Goal: Task Accomplishment & Management: Use online tool/utility

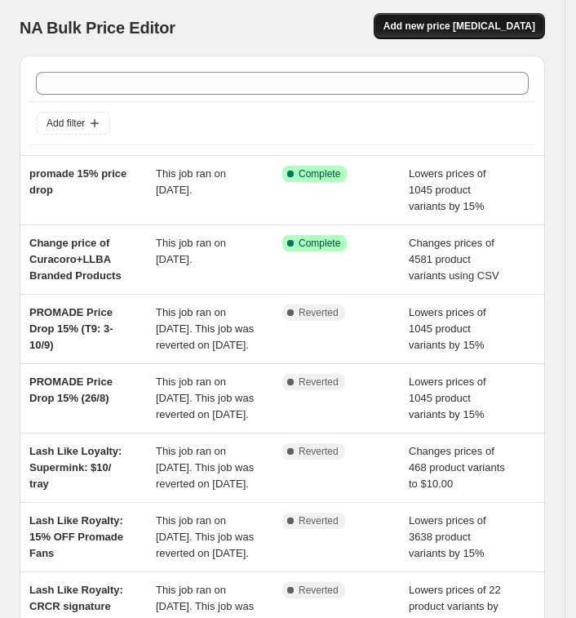
click at [466, 20] on span "Add new price [MEDICAL_DATA]" at bounding box center [460, 26] width 152 height 13
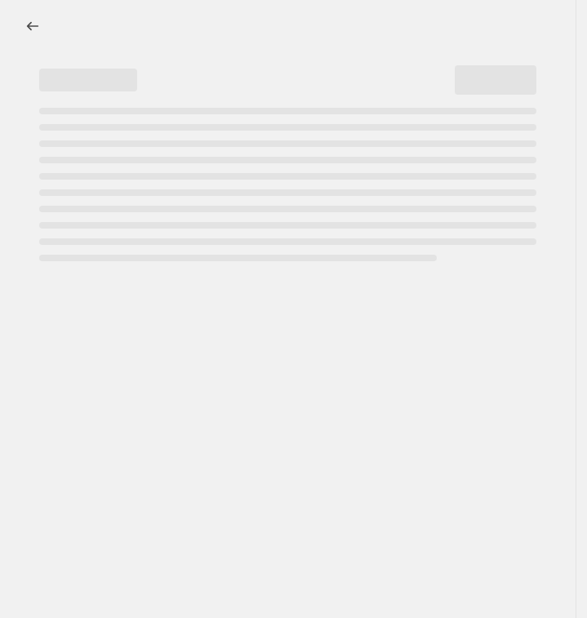
select select "percentage"
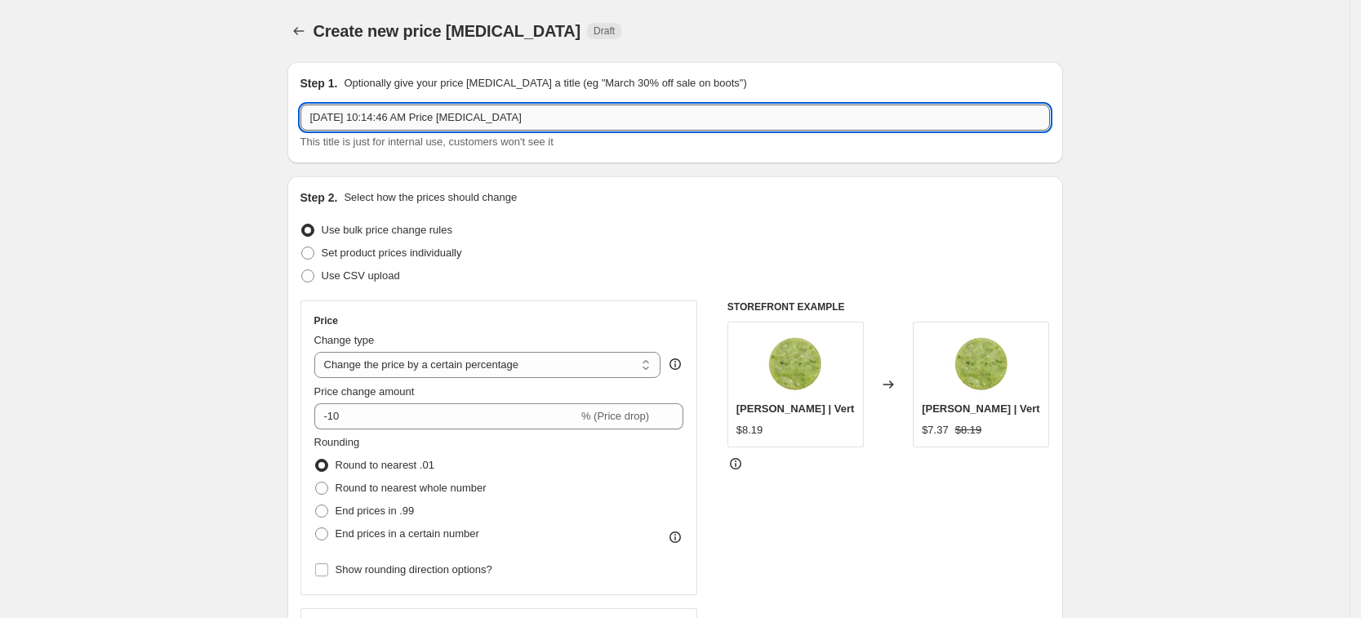
click at [536, 118] on input "[DATE] 10:14:46 AM Price [MEDICAL_DATA]" at bounding box center [675, 118] width 750 height 26
click at [305, 34] on icon "Price change jobs" at bounding box center [299, 31] width 16 height 16
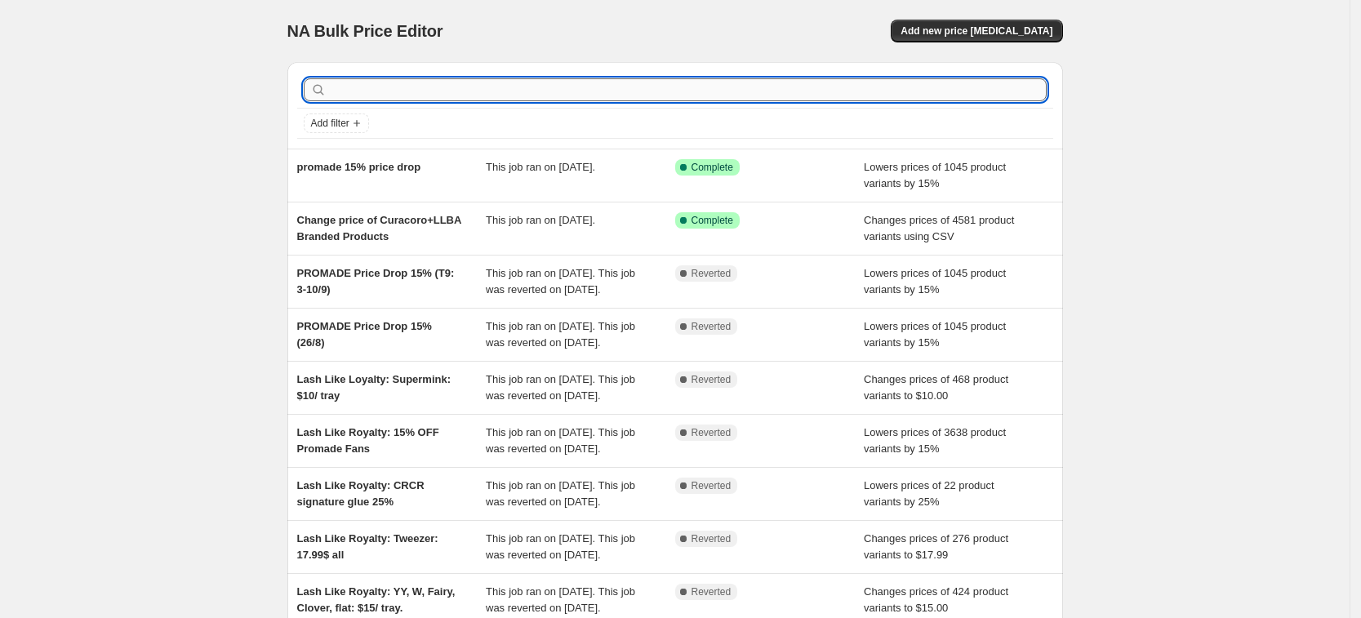
click at [586, 96] on input "text" at bounding box center [688, 89] width 717 height 23
click at [349, 124] on span "Add filter" at bounding box center [330, 123] width 38 height 13
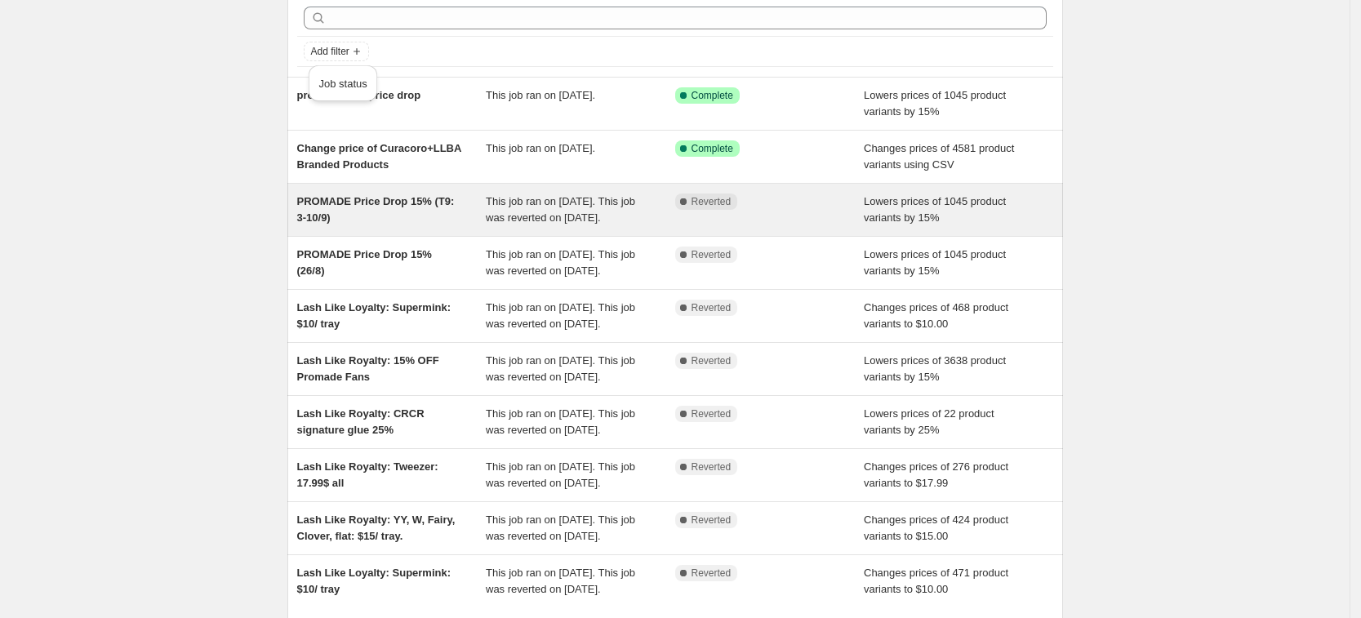
scroll to position [102, 0]
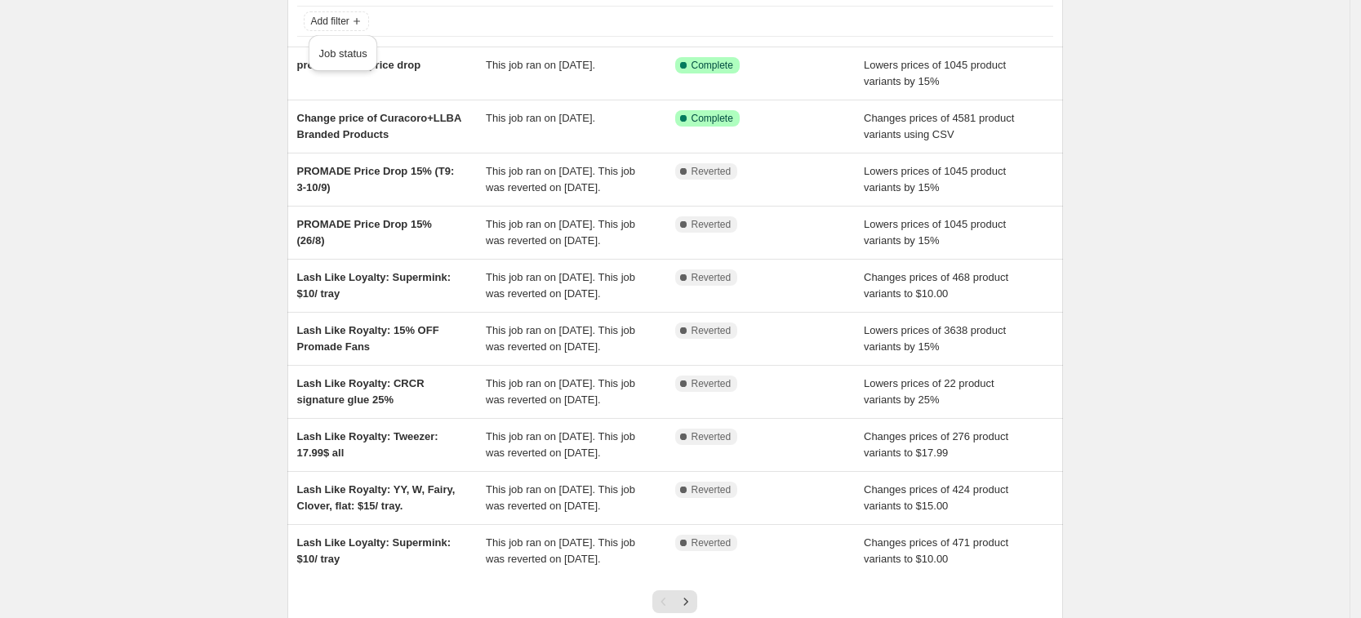
click at [194, 334] on div "NA Bulk Price Editor. This page is ready NA Bulk Price Editor Add new price cha…" at bounding box center [675, 318] width 1350 height 841
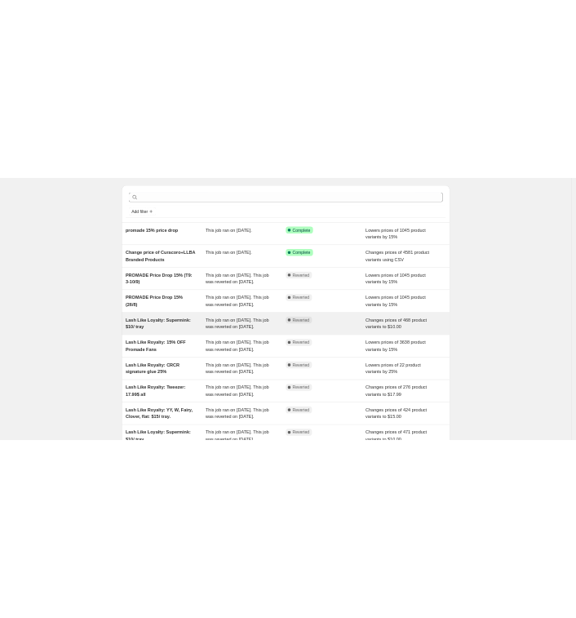
scroll to position [0, 0]
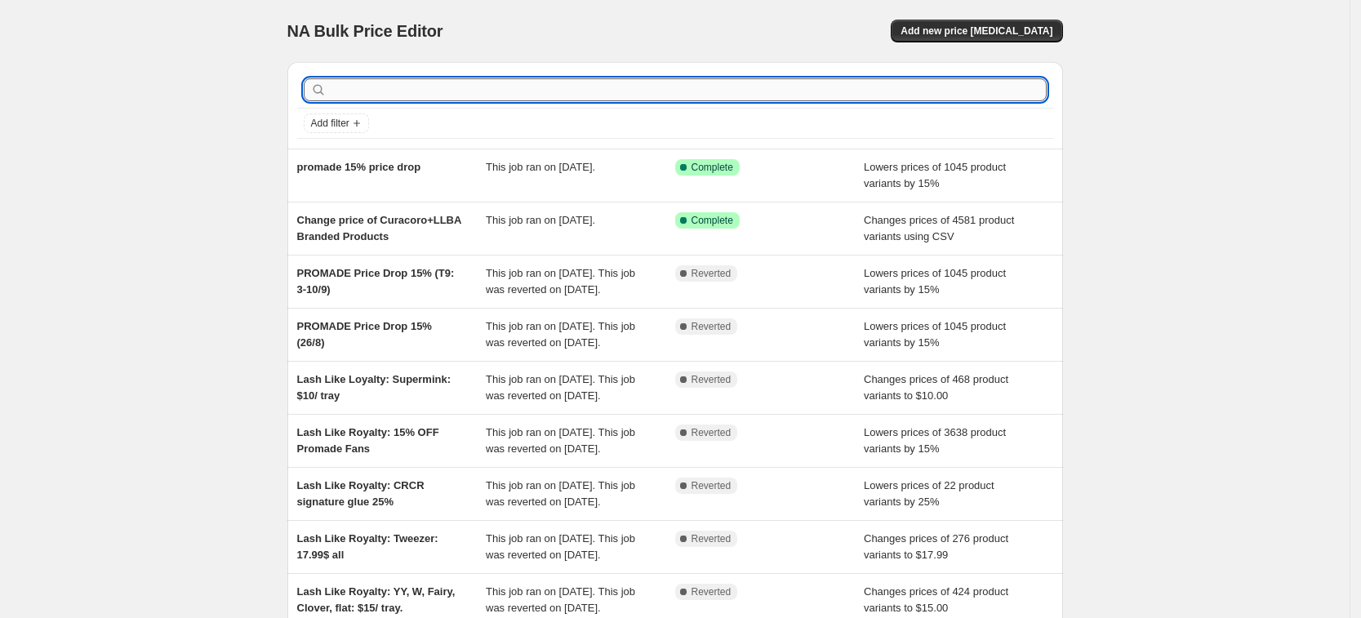
click at [586, 90] on input "text" at bounding box center [688, 89] width 717 height 23
click at [586, 29] on span "Add new price change job" at bounding box center [977, 30] width 152 height 13
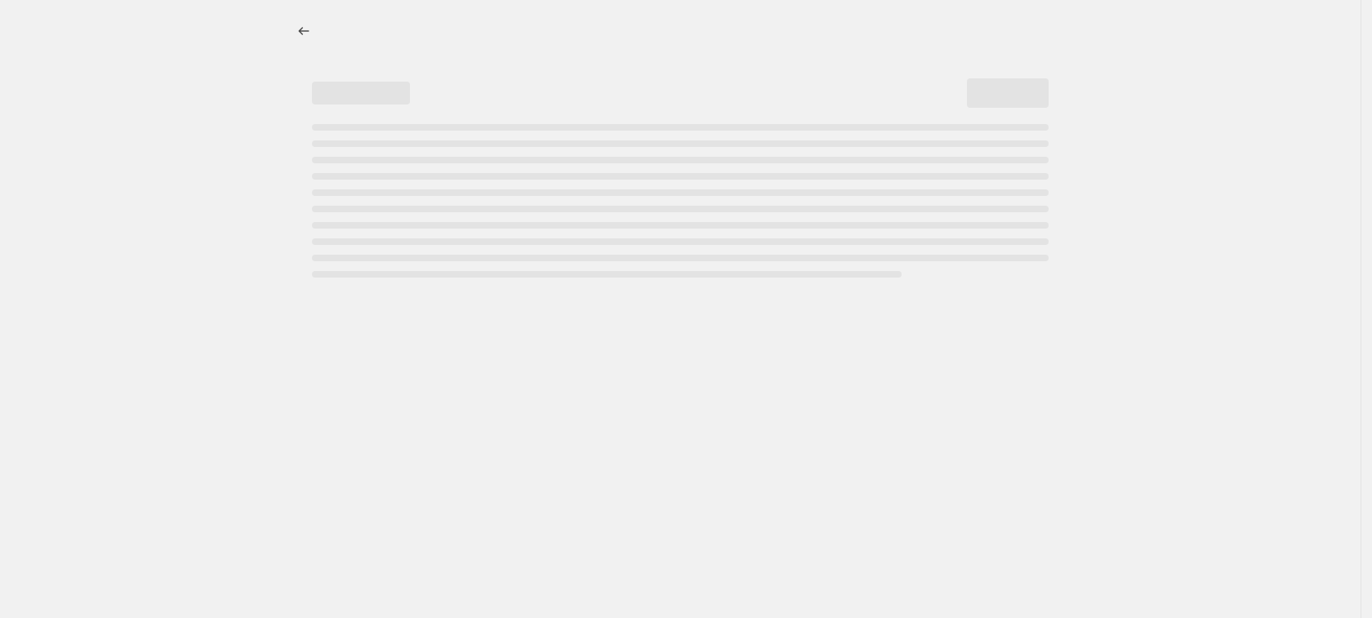
select select "percentage"
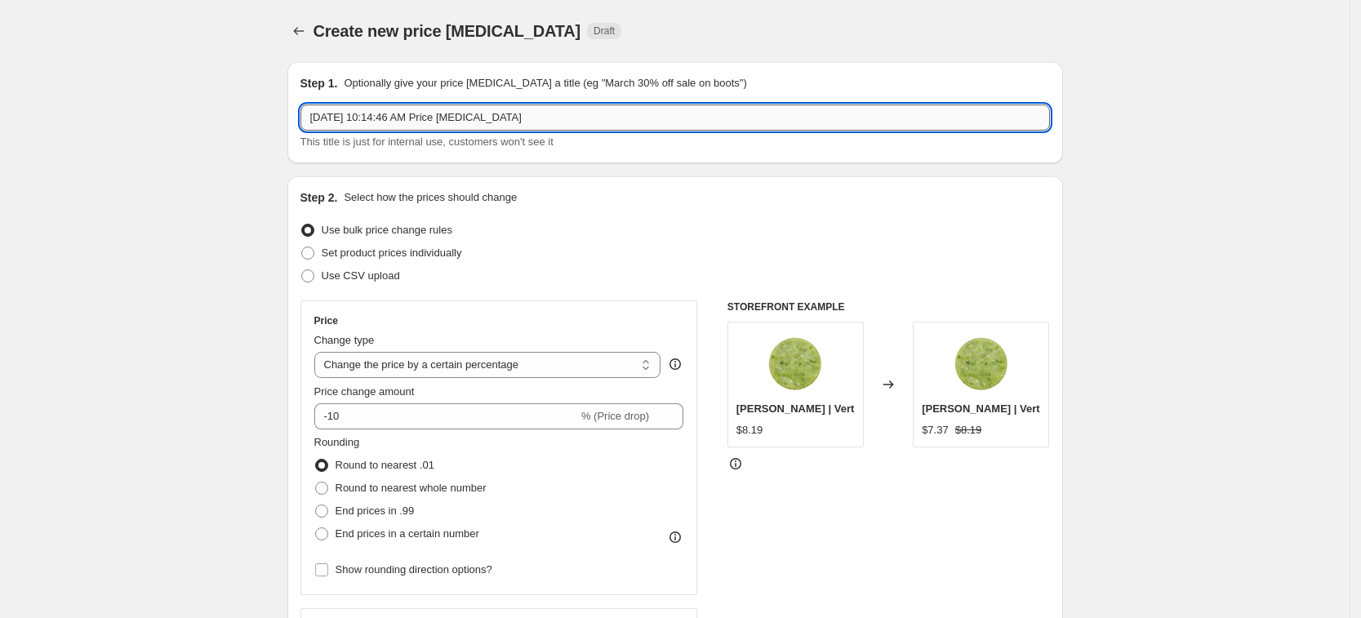
click at [586, 127] on input "Sep 11, 2025, 10:14:46 AM Price change job" at bounding box center [675, 118] width 750 height 26
click at [355, 120] on input "Sep 11, 2025, 10:14:46 AM Price change job" at bounding box center [675, 118] width 750 height 26
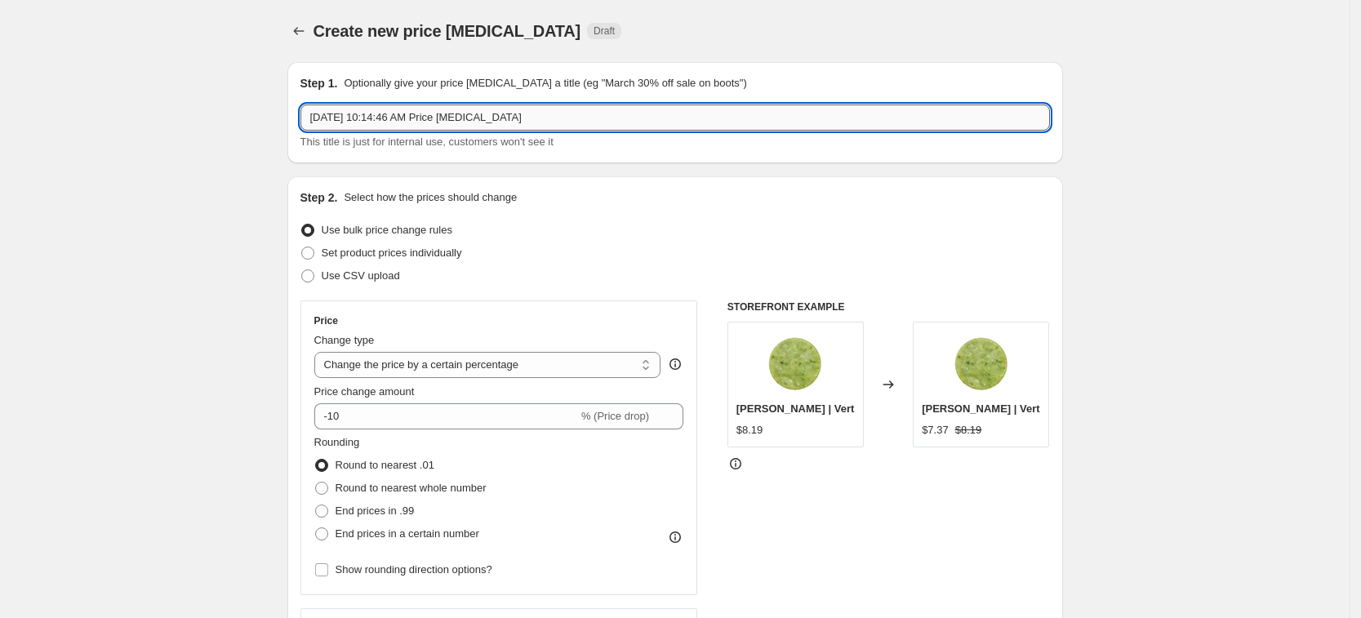
click at [355, 120] on input "Sep 11, 2025, 10:14:46 AM Price change job" at bounding box center [675, 118] width 750 height 26
paste input "tember Lash Reset: 20% OFF SITEWIDE (Sep 11-15)"
click at [421, 116] on input "September Lash Reset: 20% OFF SITEWIDE (Sep 11-15)" at bounding box center [675, 118] width 750 height 26
drag, startPoint x: 464, startPoint y: 121, endPoint x: 508, endPoint y: 120, distance: 44.1
click at [508, 120] on input "September Lash Reset_20% OFF SITEWIDE (Sep 11-15)" at bounding box center [675, 118] width 750 height 26
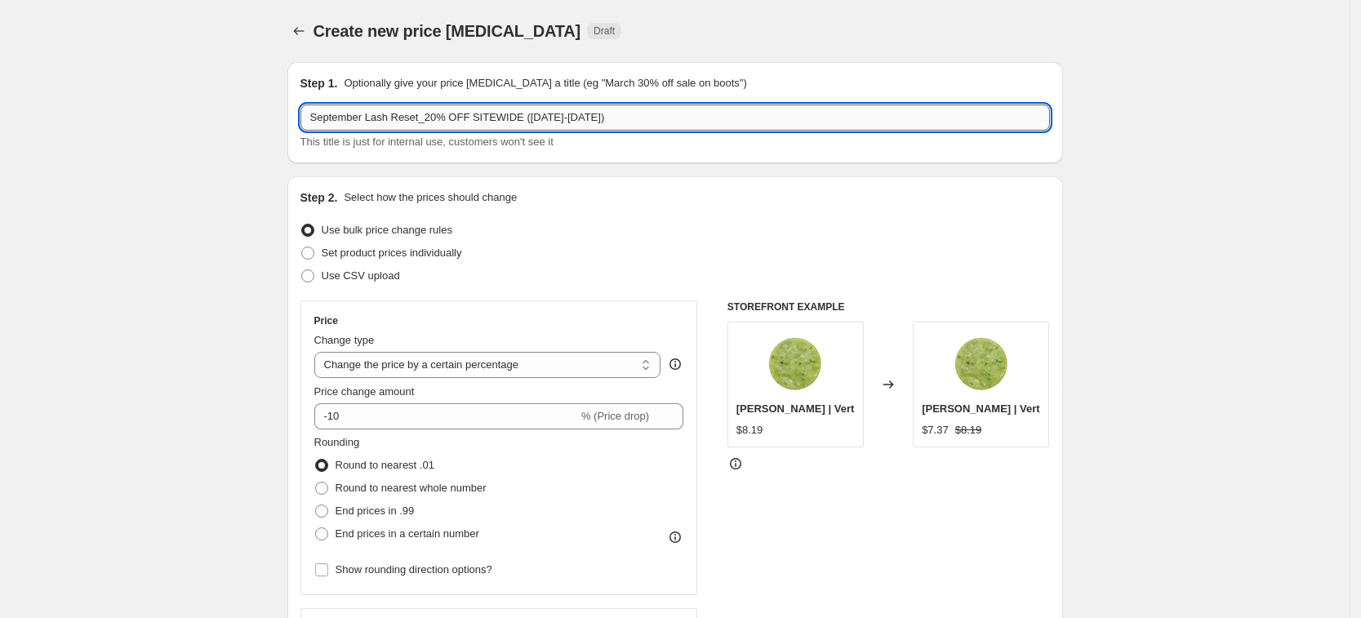
click at [564, 118] on input "September Lash Reset_20% OFF SITEWIDE (Sep 11-15)" at bounding box center [675, 118] width 750 height 26
click at [580, 118] on input "September Lash Reset_20% OFF SITEWIDE (Sep 11-15)" at bounding box center [675, 118] width 750 height 26
drag, startPoint x: 537, startPoint y: 121, endPoint x: 518, endPoint y: 123, distance: 19.7
click at [518, 123] on input "September Lash Reset_20% OFF SITEWIDE (Sep 11-15)" at bounding box center [675, 118] width 750 height 26
type input "September Lash Reset_20% OFF SITEWIDE (11-15/09/2025)"
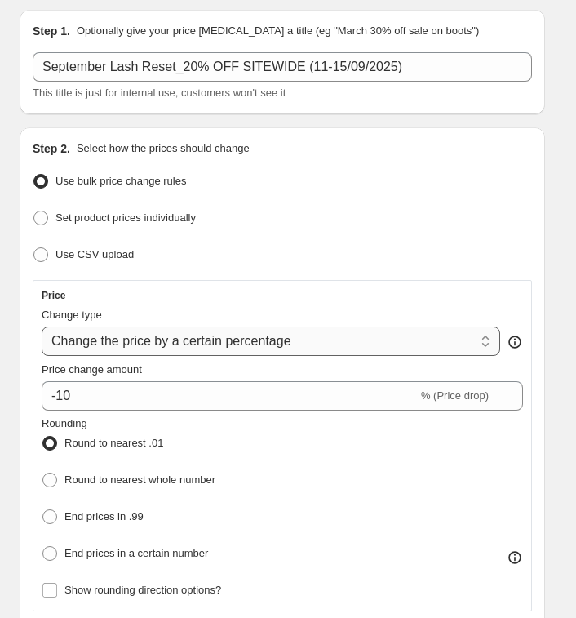
scroll to position [102, 0]
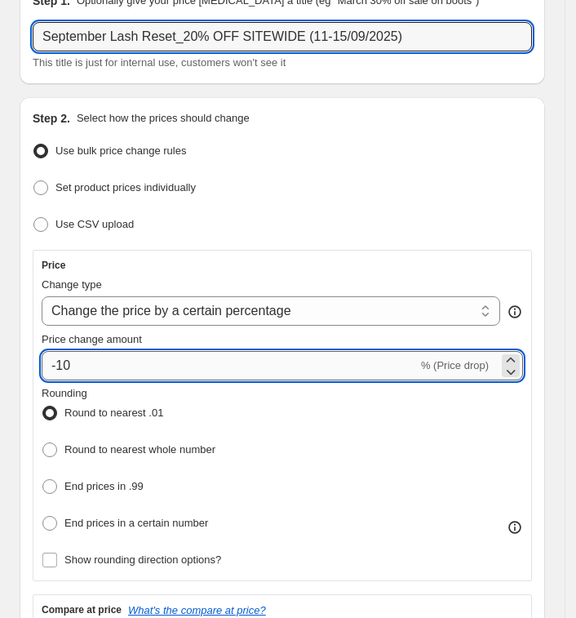
click at [196, 364] on input "-10" at bounding box center [230, 365] width 376 height 29
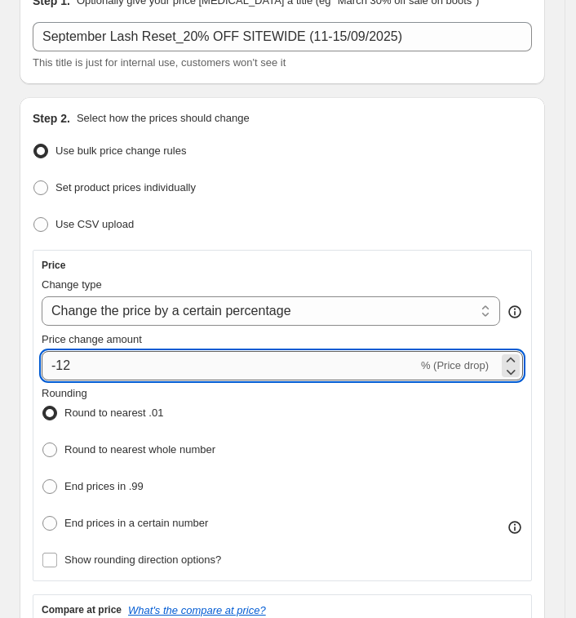
type input "-1"
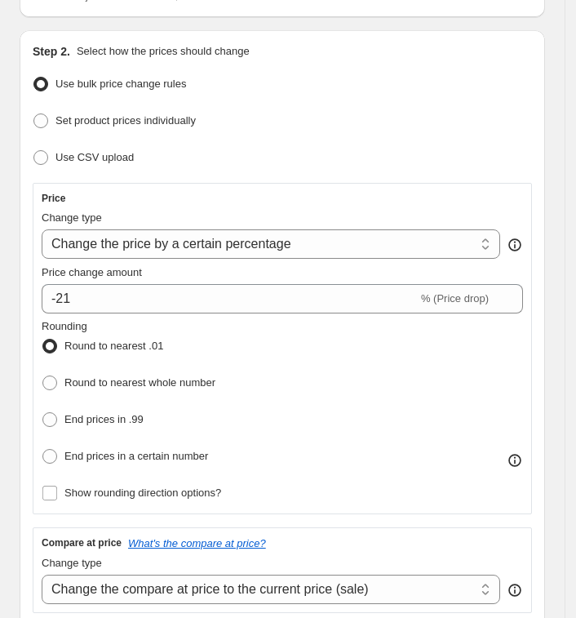
scroll to position [204, 0]
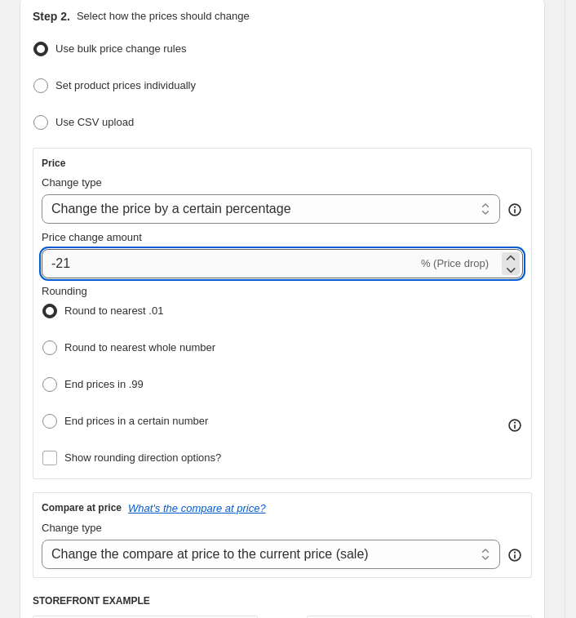
click at [382, 272] on input "-21" at bounding box center [230, 263] width 376 height 29
type input "-20"
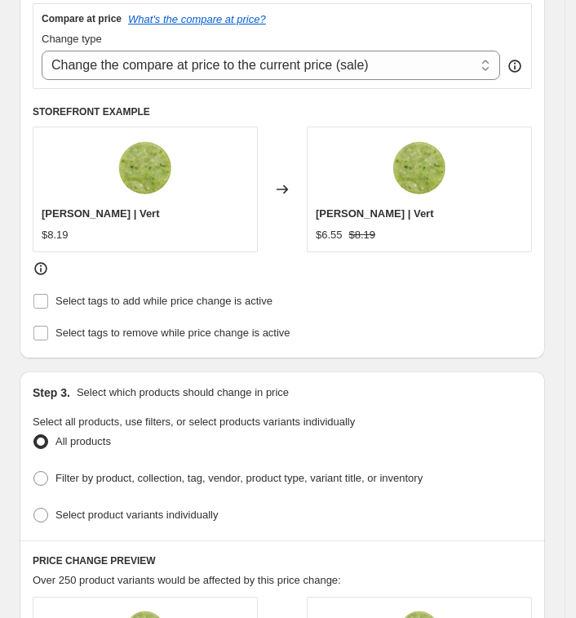
scroll to position [714, 0]
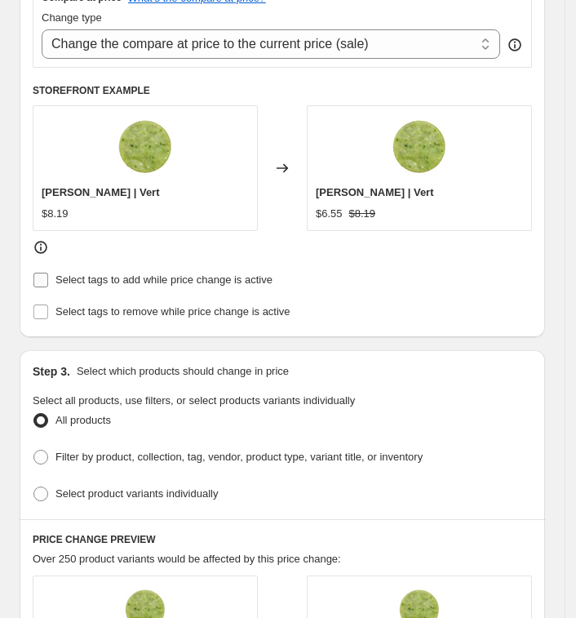
click at [40, 274] on input "Select tags to add while price change is active" at bounding box center [40, 280] width 15 height 15
checkbox input "true"
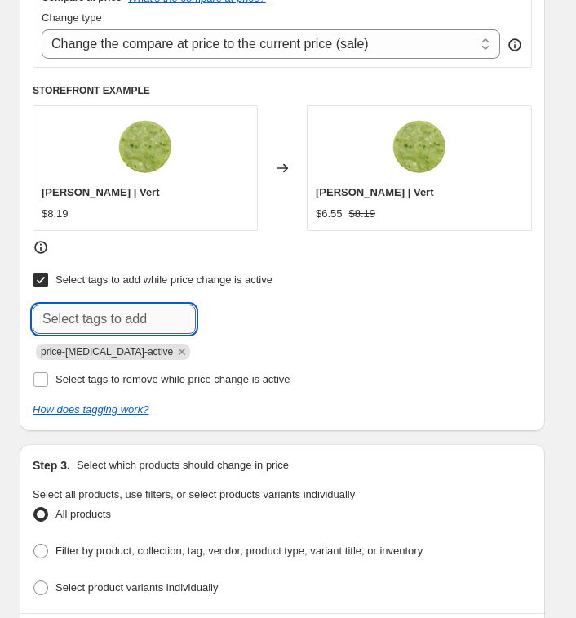
click at [65, 320] on input "text" at bounding box center [114, 319] width 163 height 29
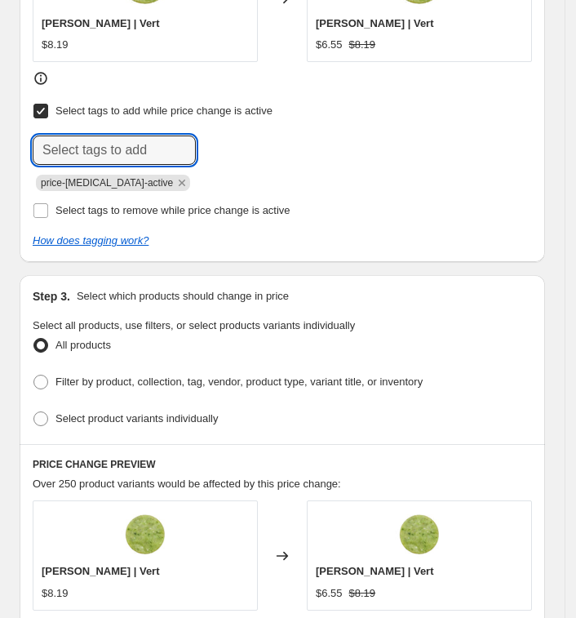
scroll to position [919, 0]
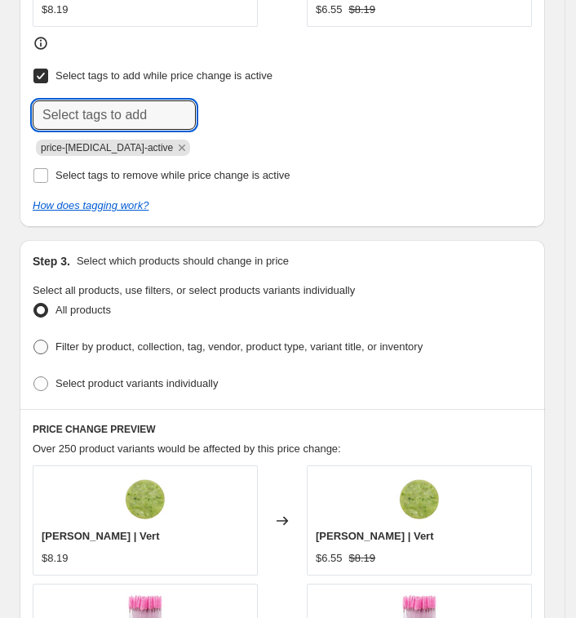
click at [60, 341] on span "Filter by product, collection, tag, vendor, product type, variant title, or inv…" at bounding box center [239, 347] width 367 height 12
click at [34, 341] on input "Filter by product, collection, tag, vendor, product type, variant title, or inv…" at bounding box center [33, 340] width 1 height 1
radio input "true"
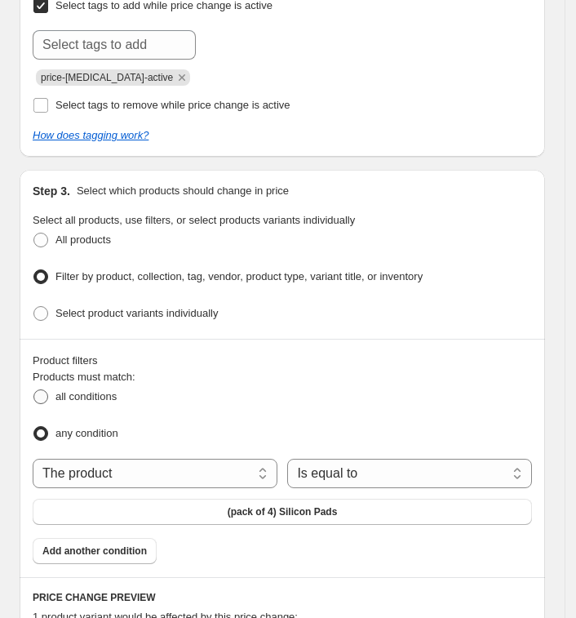
click at [42, 390] on span at bounding box center [40, 397] width 15 height 15
click at [34, 390] on input "all conditions" at bounding box center [33, 390] width 1 height 1
radio input "true"
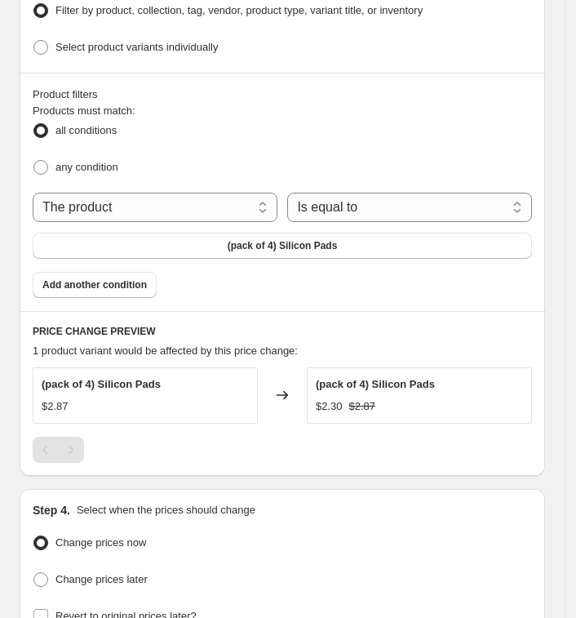
scroll to position [1225, 0]
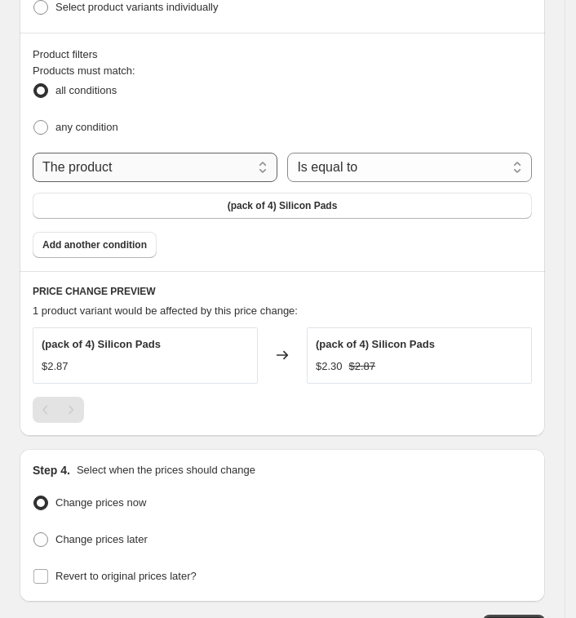
click at [171, 159] on select "The product The product's collection The product's tag The product's vendor The…" at bounding box center [155, 167] width 245 height 29
select select "product_status"
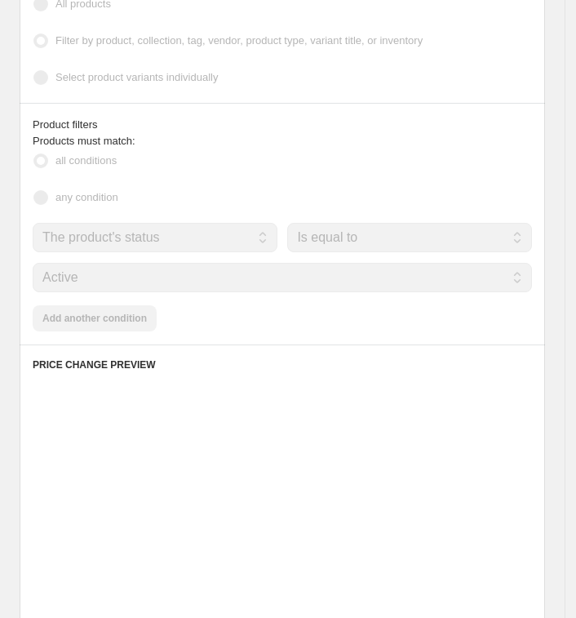
scroll to position [1295, 0]
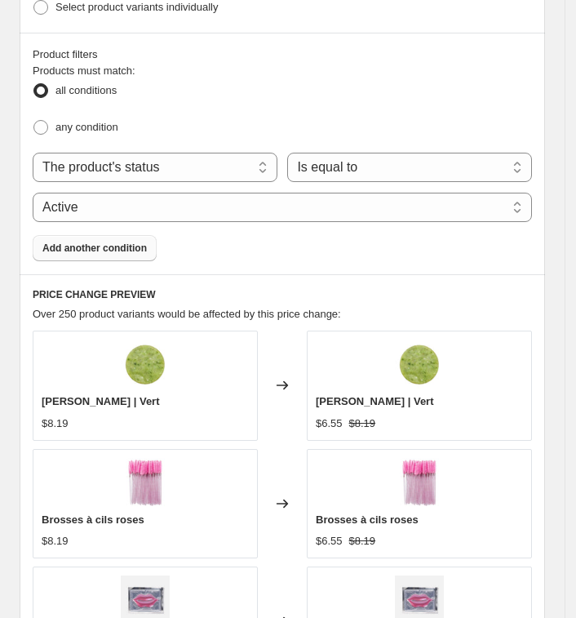
click at [132, 242] on span "Add another condition" at bounding box center [94, 248] width 105 height 13
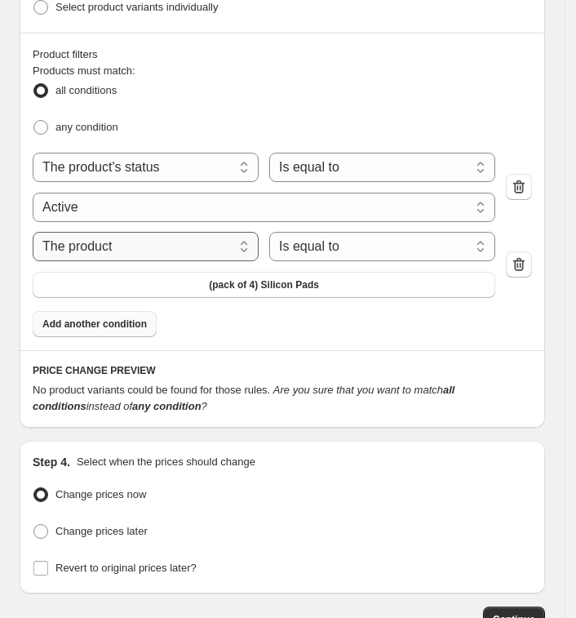
click at [138, 243] on select "The product The product's collection The product's tag The product's vendor The…" at bounding box center [146, 246] width 226 height 29
select select "vendor"
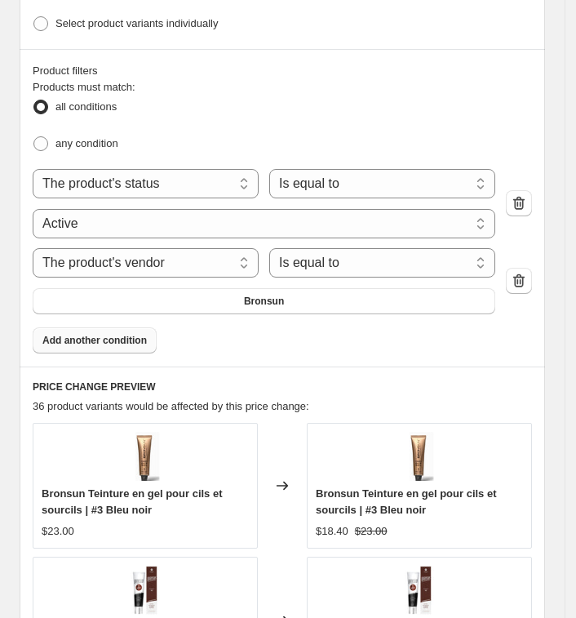
scroll to position [1311, 0]
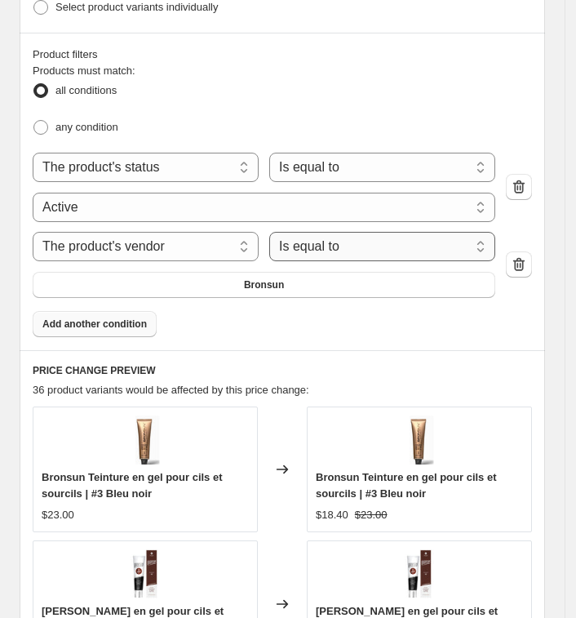
click at [321, 238] on select "Is equal to Is not equal to" at bounding box center [382, 246] width 226 height 29
select select "not_equal"
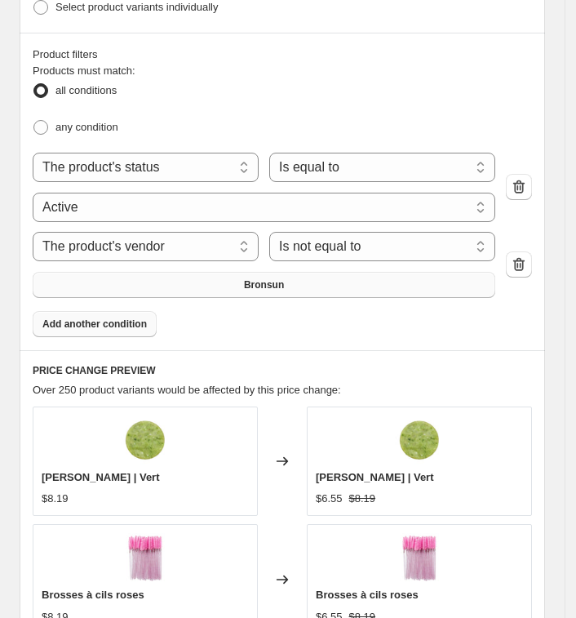
click at [315, 280] on button "Bronsun" at bounding box center [264, 285] width 463 height 26
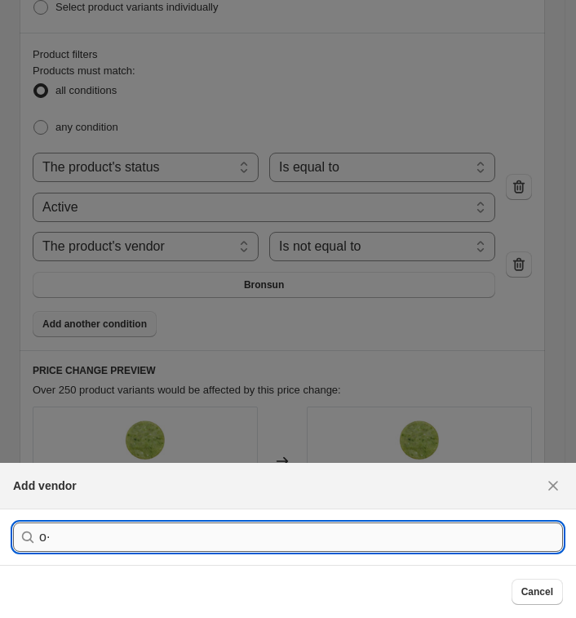
type input "o"
type input "ỏ"
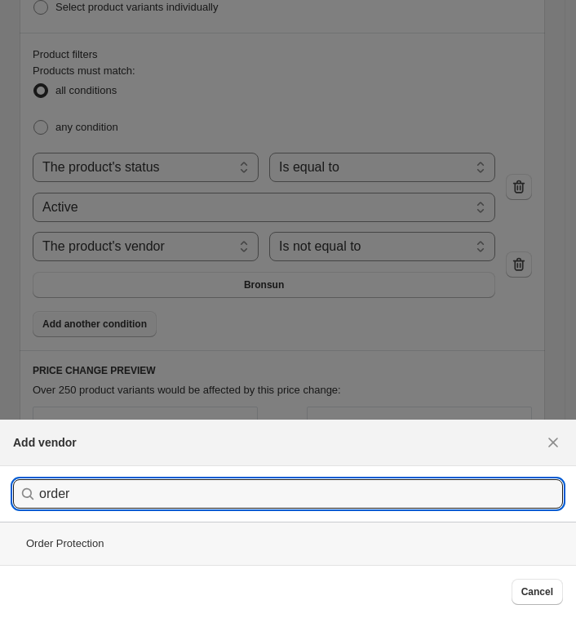
type input "order"
click at [158, 550] on div "Order Protection" at bounding box center [288, 543] width 576 height 43
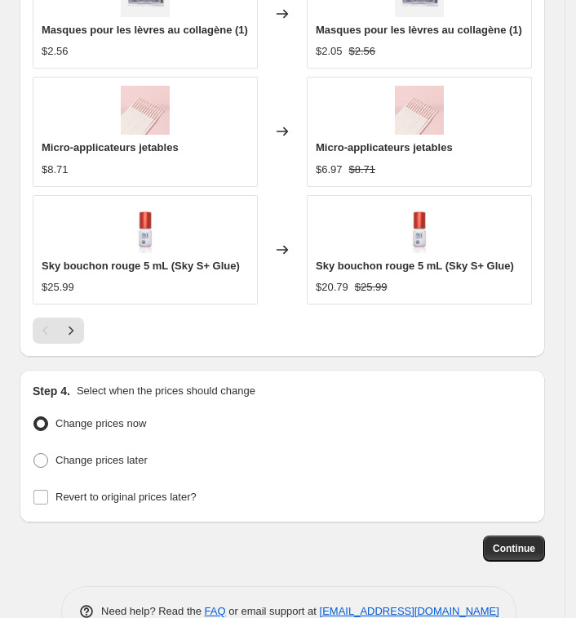
scroll to position [2009, 0]
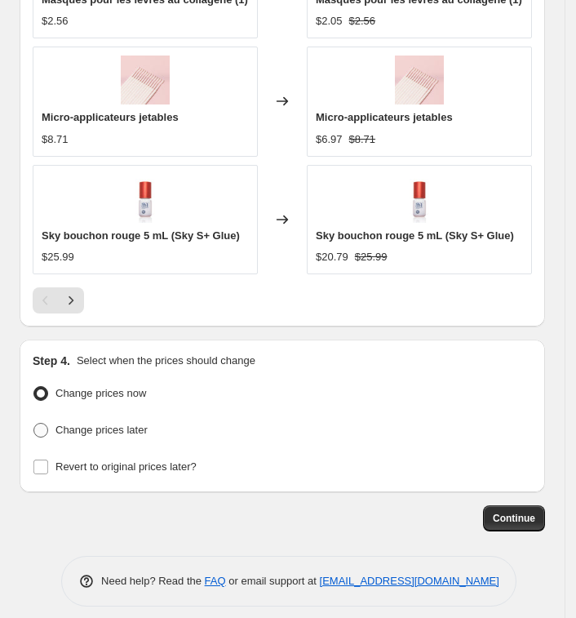
click at [38, 423] on span at bounding box center [40, 430] width 15 height 15
click at [34, 423] on input "Change prices later" at bounding box center [33, 423] width 1 height 1
radio input "true"
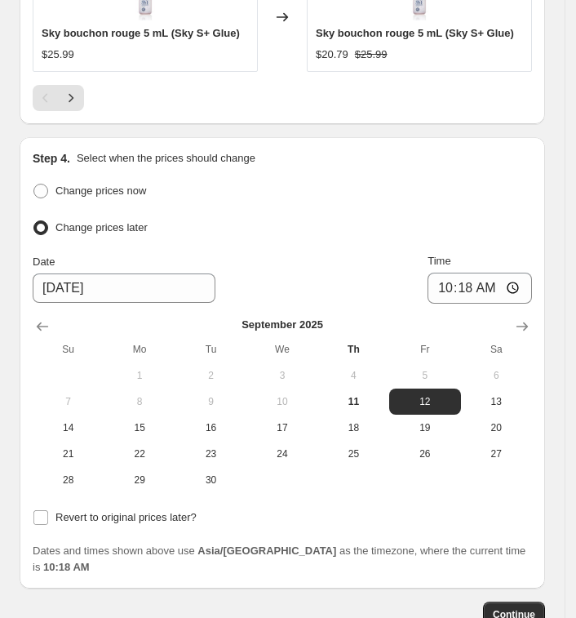
scroll to position [2213, 0]
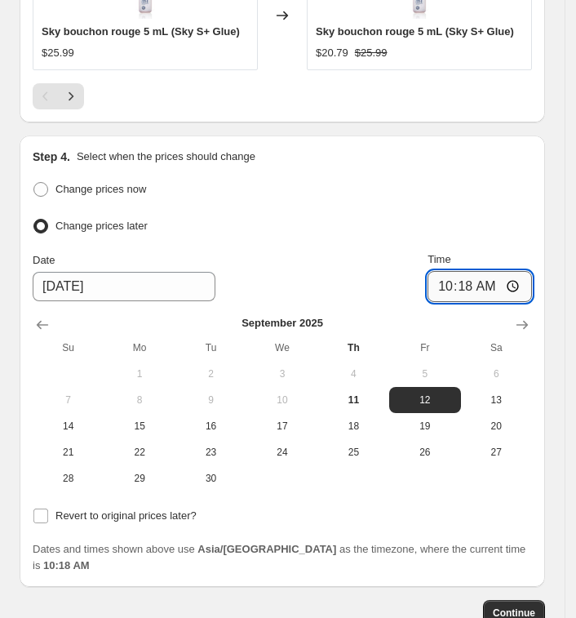
click at [460, 276] on input "10:18" at bounding box center [480, 286] width 105 height 31
click at [477, 276] on input "11:18" at bounding box center [480, 286] width 105 height 31
type input "11:00"
click at [349, 394] on span "11" at bounding box center [354, 400] width 58 height 13
type input "9/11/2025"
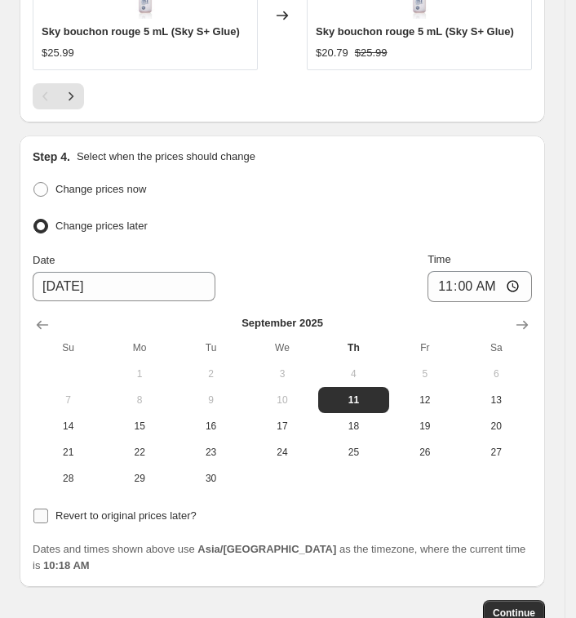
click at [68, 512] on label "Revert to original prices later?" at bounding box center [115, 516] width 164 height 23
click at [48, 512] on input "Revert to original prices later?" at bounding box center [40, 516] width 15 height 15
checkbox input "true"
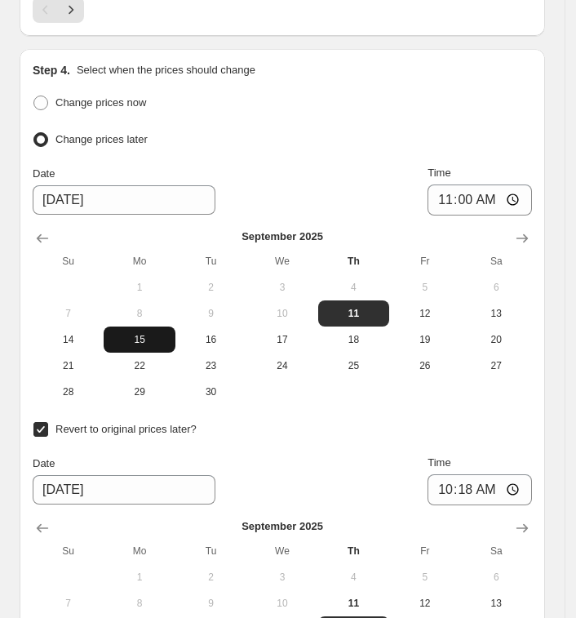
scroll to position [2417, 0]
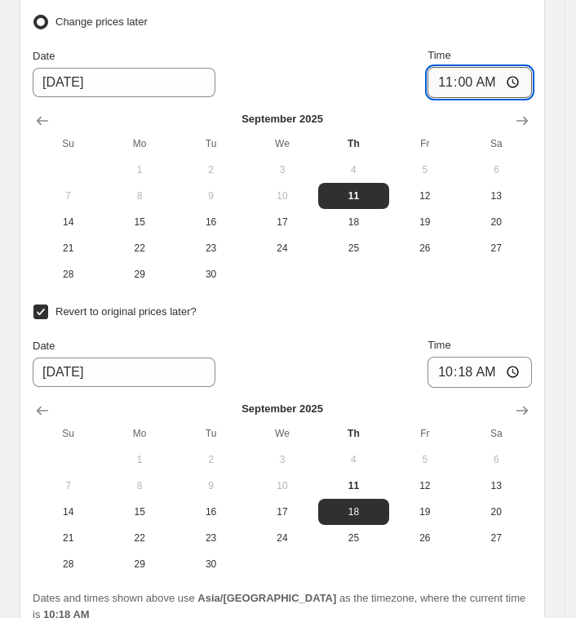
click at [452, 69] on input "11:00" at bounding box center [480, 82] width 105 height 31
type input "10:50"
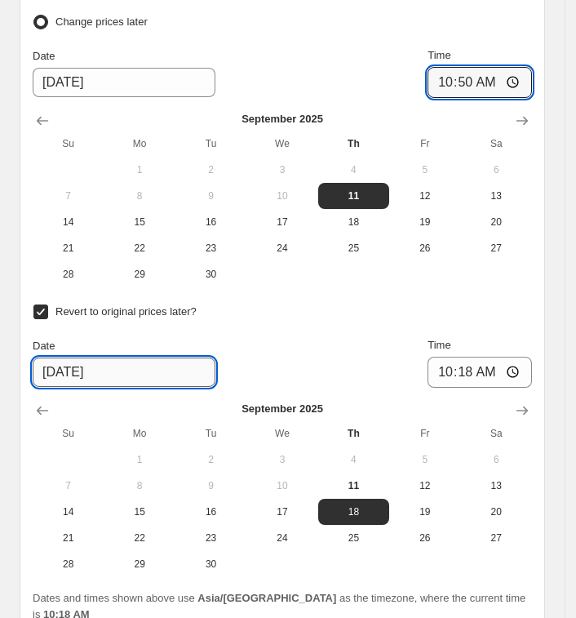
click at [120, 358] on input "9/18/2025" at bounding box center [124, 372] width 183 height 29
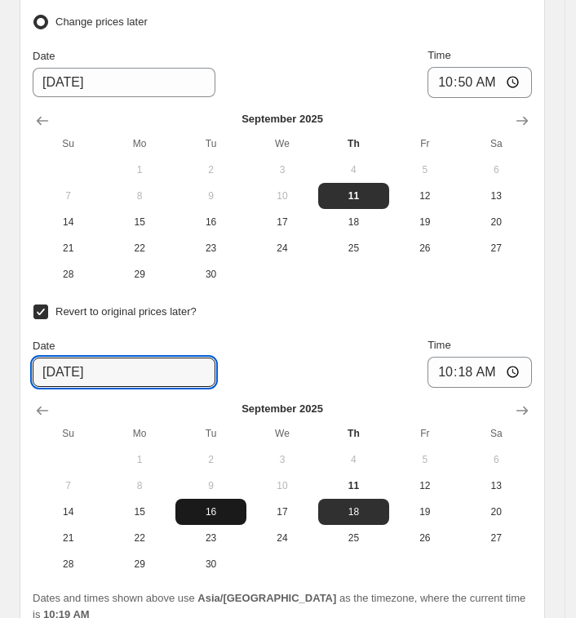
click at [216, 505] on button "16" at bounding box center [211, 512] width 71 height 26
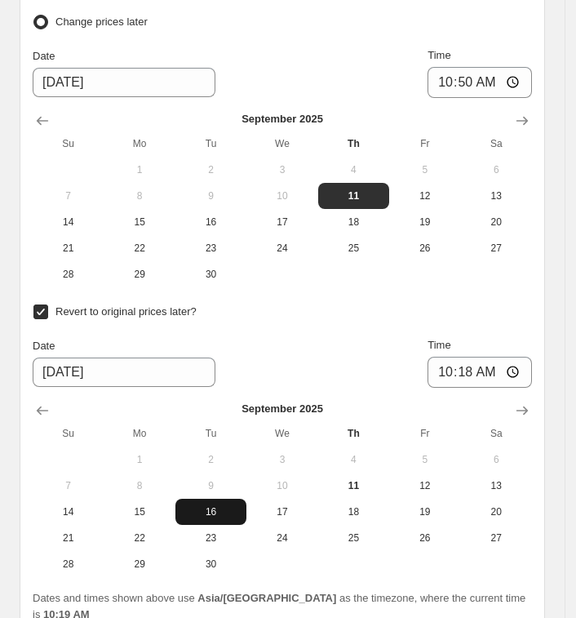
type input "9/16/2025"
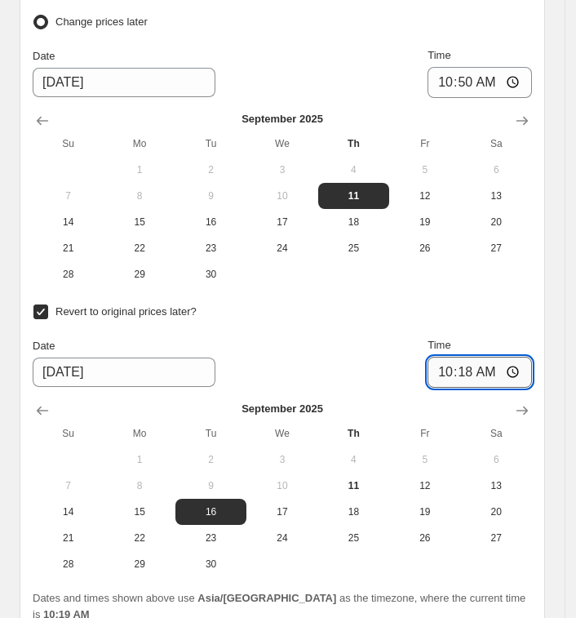
click at [458, 365] on input "10:18" at bounding box center [480, 372] width 105 height 31
click at [474, 361] on input "01:18" at bounding box center [480, 372] width 105 height 31
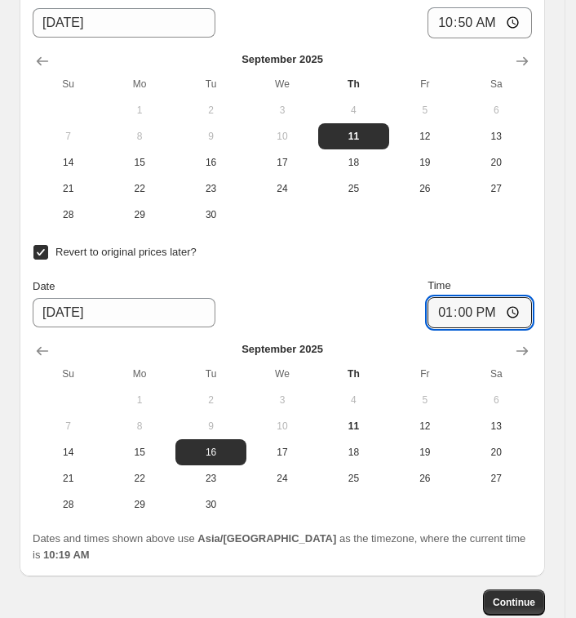
scroll to position [2442, 0]
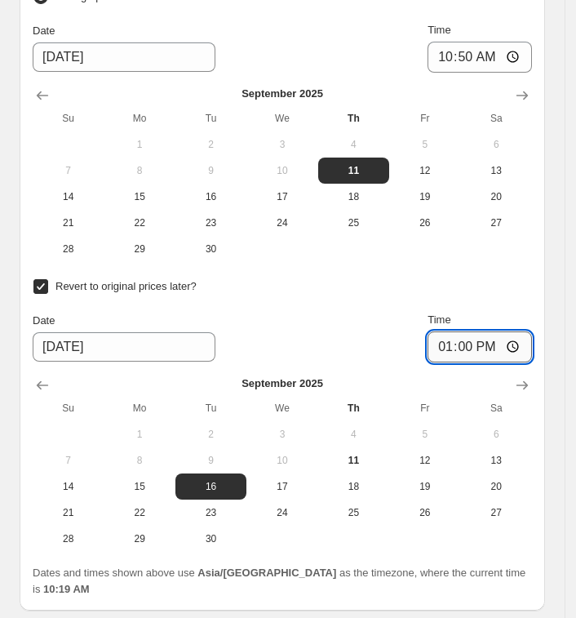
click at [451, 334] on input "13:00" at bounding box center [480, 347] width 105 height 31
type input "12:00"
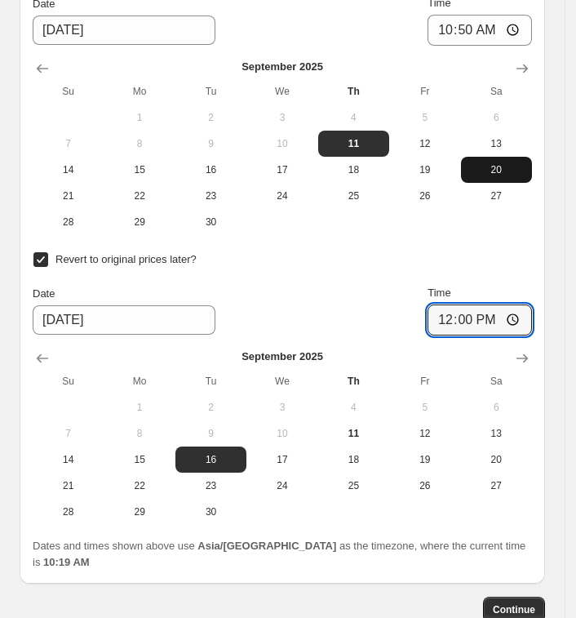
scroll to position [2544, 0]
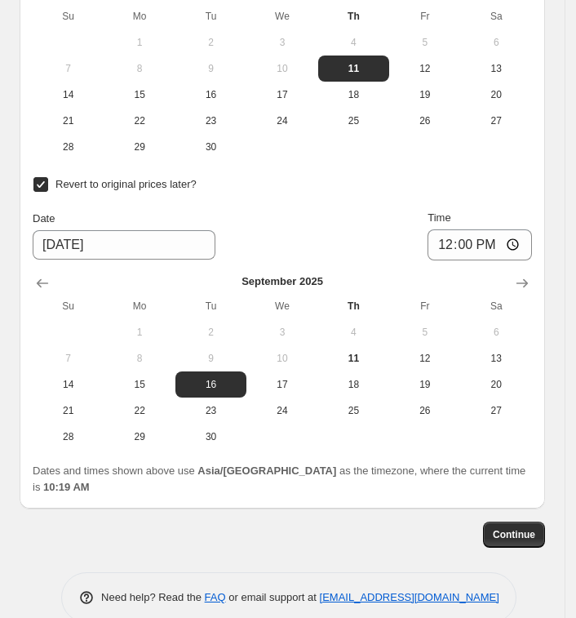
click at [381, 522] on div "Continue" at bounding box center [283, 535] width 526 height 26
click at [510, 528] on span "Continue" at bounding box center [514, 534] width 42 height 13
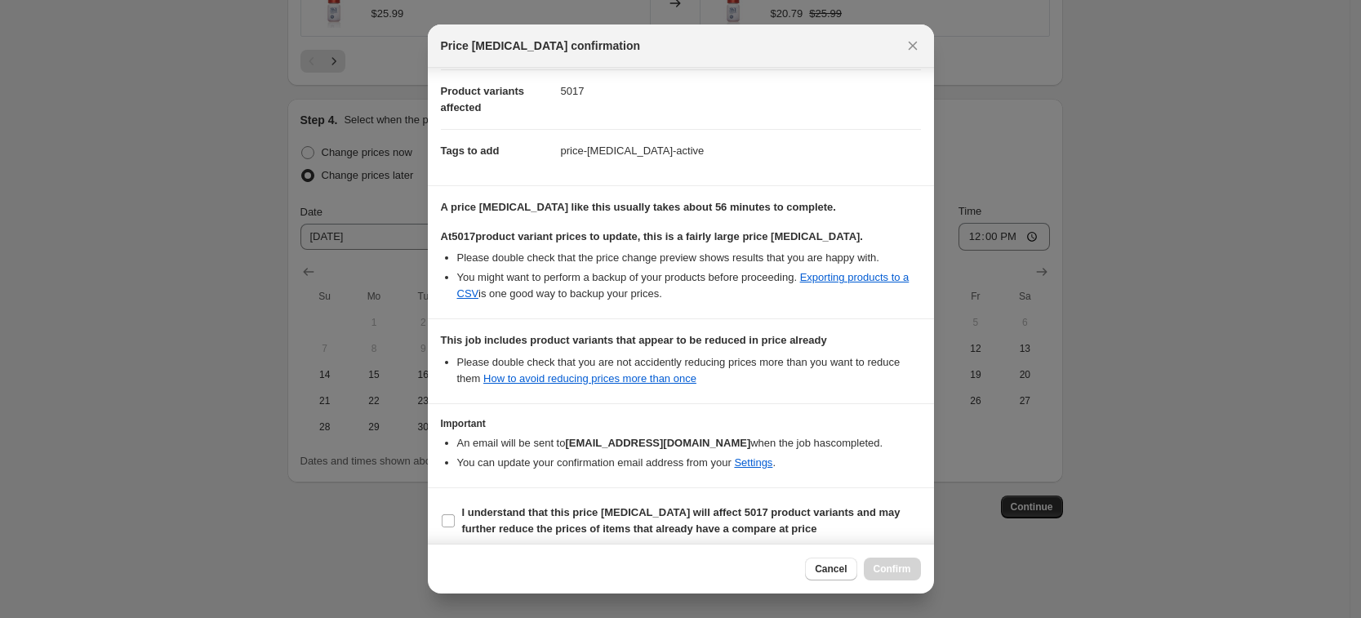
scroll to position [199, 0]
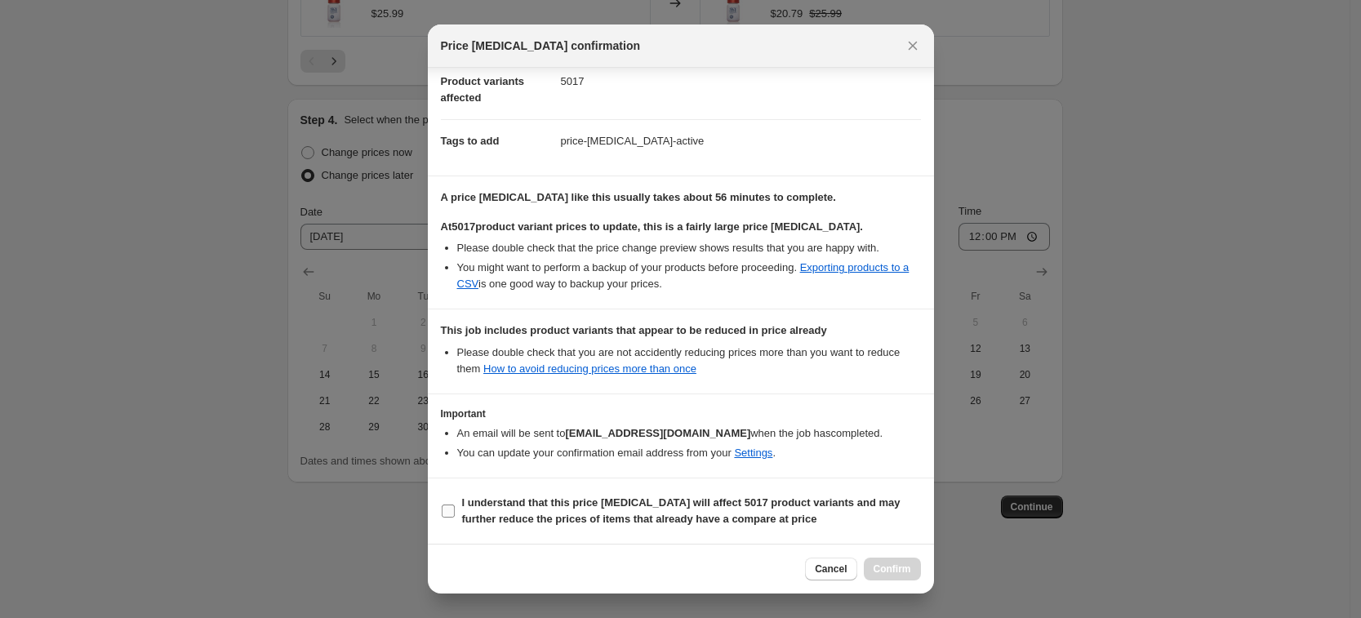
click at [455, 510] on span ":r4h:" at bounding box center [448, 511] width 15 height 15
click at [455, 510] on input "I understand that this price change job will affect 5017 product variants and m…" at bounding box center [448, 511] width 13 height 13
checkbox input "true"
click at [586, 572] on span "Confirm" at bounding box center [893, 569] width 38 height 13
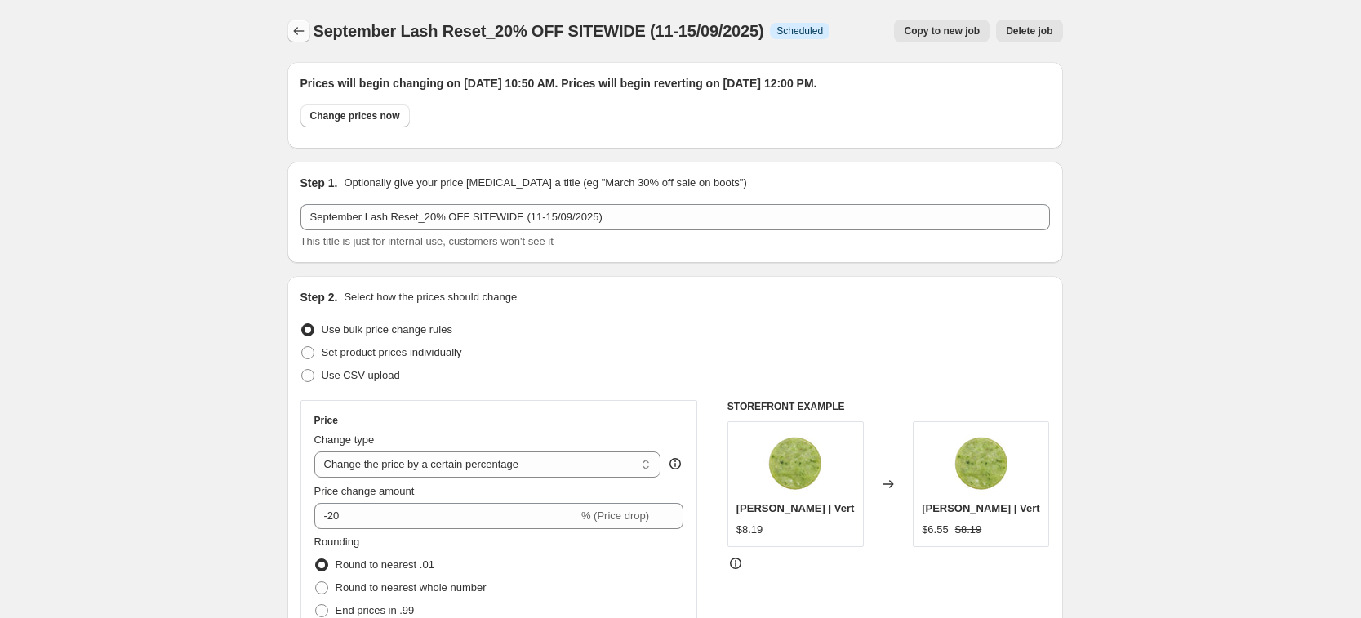
click at [297, 24] on icon "Price change jobs" at bounding box center [299, 31] width 16 height 16
